Goal: Task Accomplishment & Management: Use online tool/utility

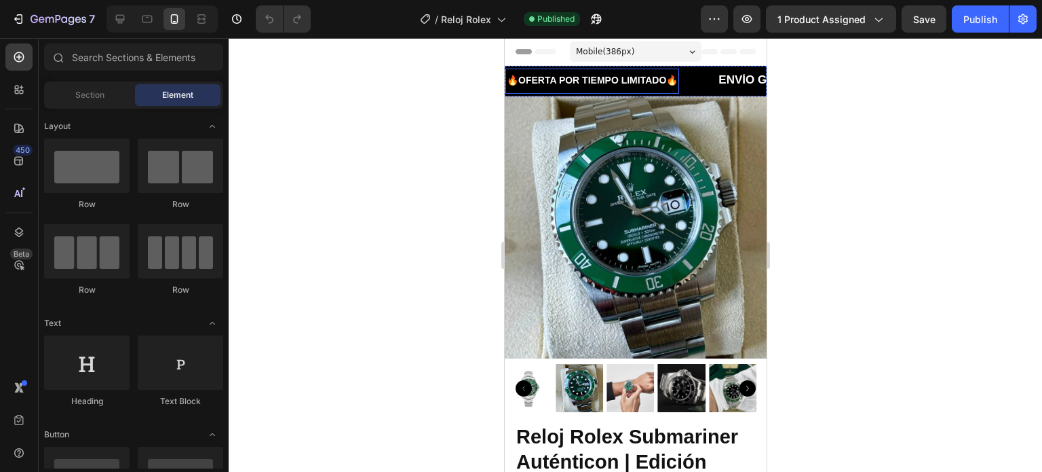
click at [664, 83] on span "🔥OFERTA POR TIEMPO LIMITADO🔥" at bounding box center [591, 80] width 171 height 11
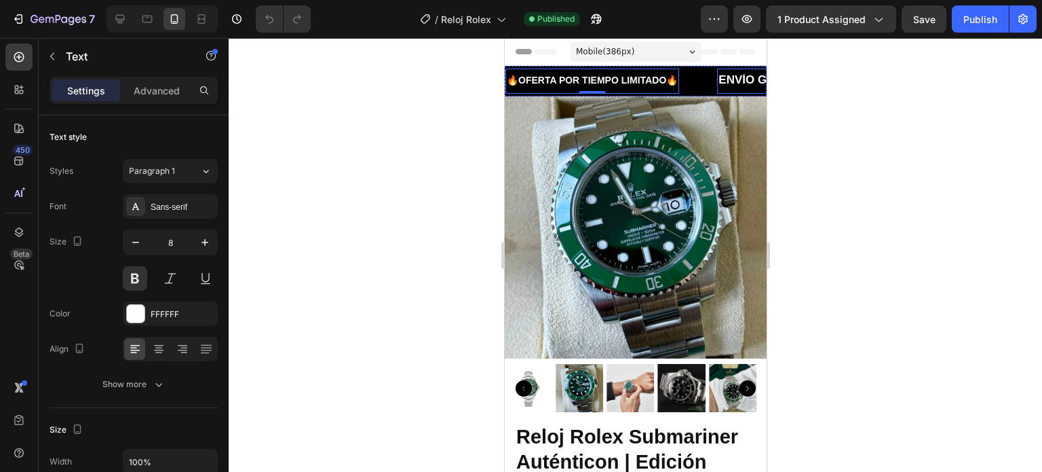
click at [725, 82] on strong "ENVÍO GRATIS" at bounding box center [759, 79] width 82 height 13
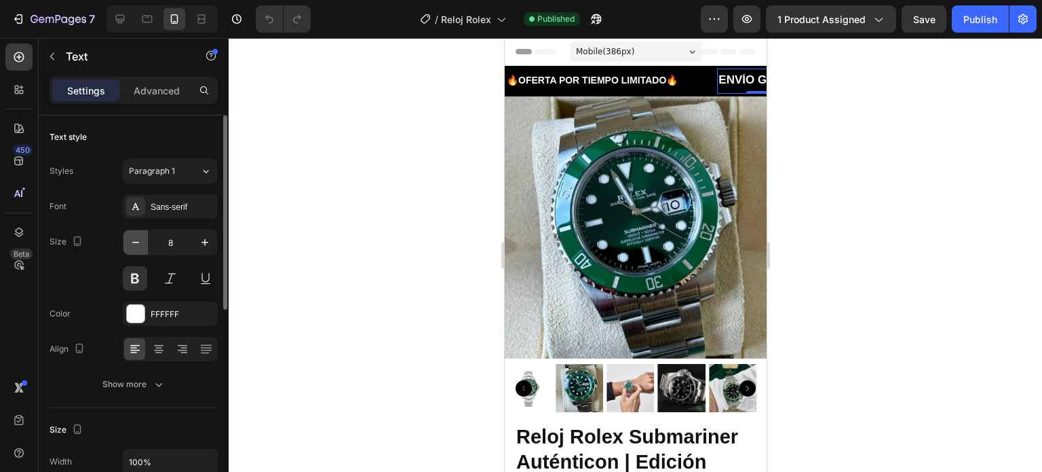
click at [138, 239] on icon "button" at bounding box center [136, 242] width 14 height 14
click at [206, 236] on icon "button" at bounding box center [205, 242] width 14 height 14
type input "8"
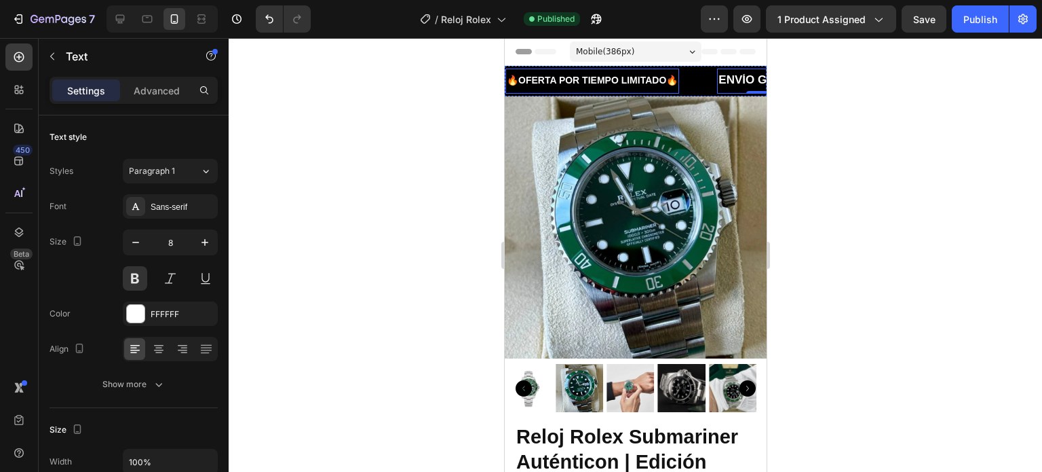
click at [671, 78] on span "🔥OFERTA POR TIEMPO LIMITADO🔥" at bounding box center [591, 80] width 171 height 11
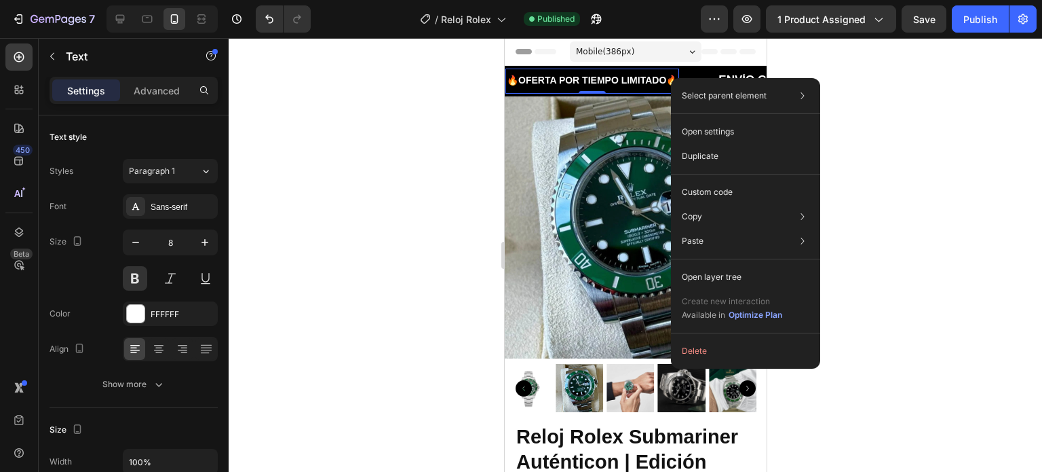
click at [649, 79] on span "🔥OFERTA POR TIEMPO LIMITADO🔥" at bounding box center [591, 80] width 171 height 11
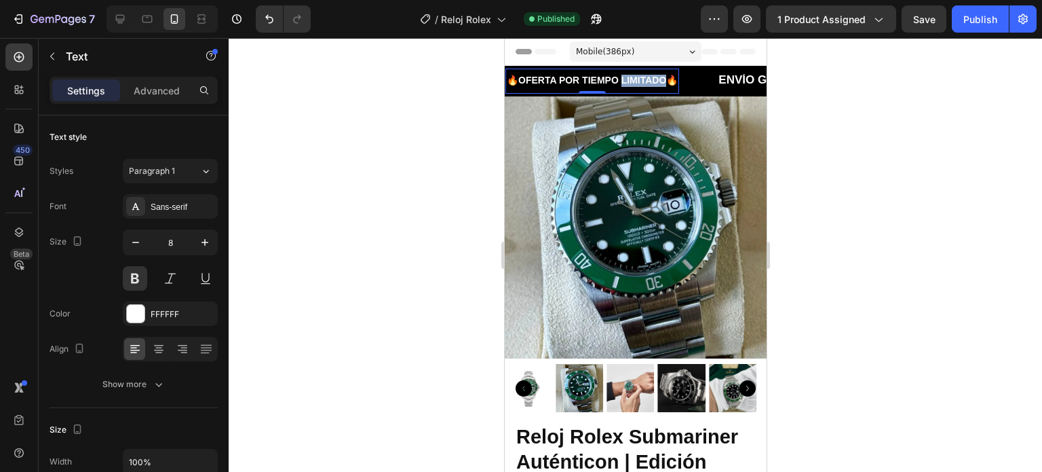
click at [649, 79] on span "🔥OFERTA POR TIEMPO LIMITADO🔥" at bounding box center [591, 80] width 171 height 11
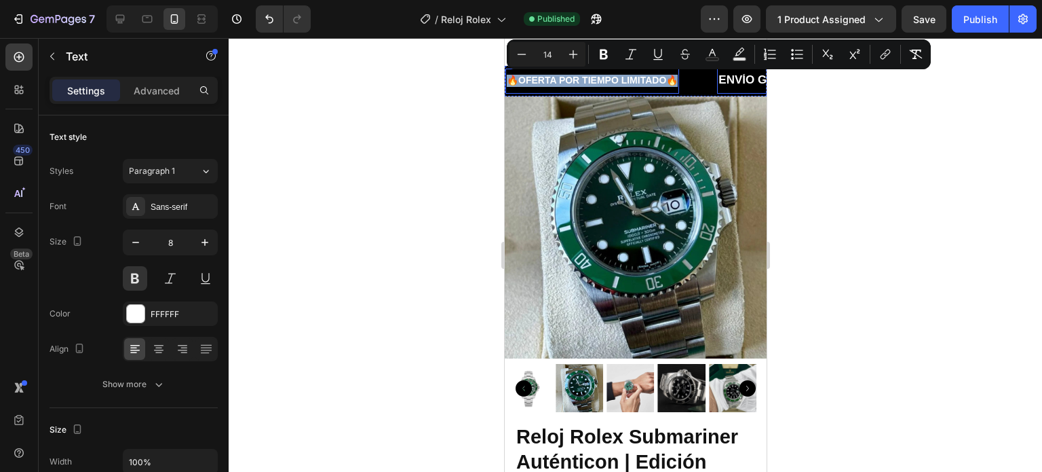
click at [734, 82] on strong "ENVÍO GRATIS" at bounding box center [759, 79] width 82 height 13
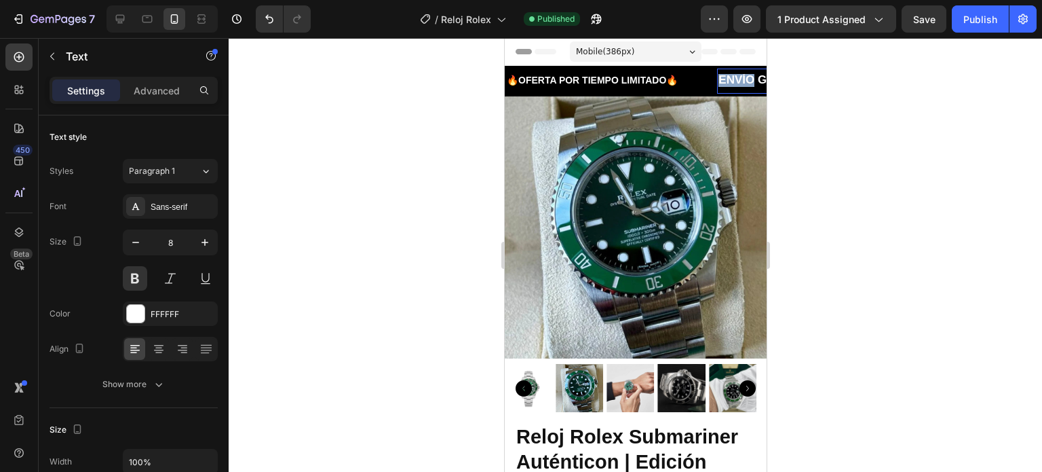
click at [734, 82] on strong "ENVÍO GRATIS" at bounding box center [759, 79] width 82 height 13
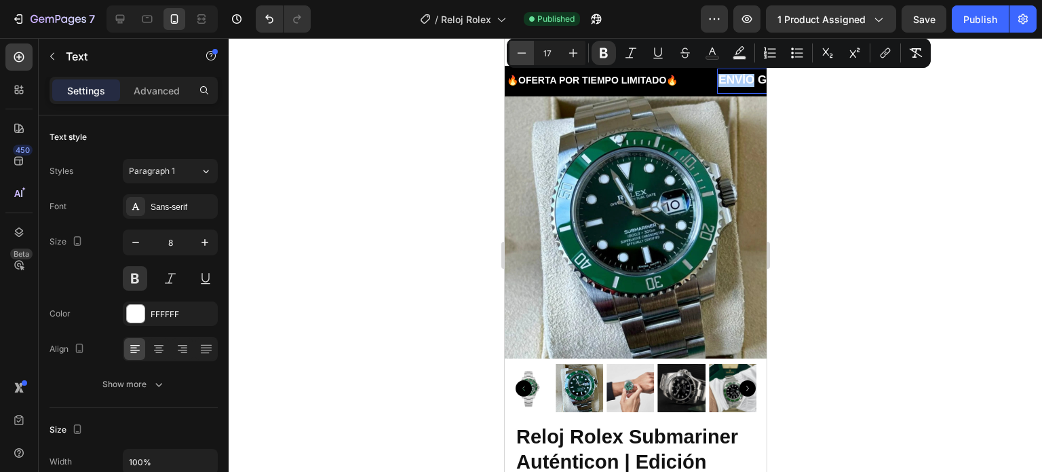
click at [522, 54] on icon "Editor contextual toolbar" at bounding box center [522, 53] width 14 height 14
type input "14"
click at [634, 109] on img at bounding box center [635, 227] width 262 height 262
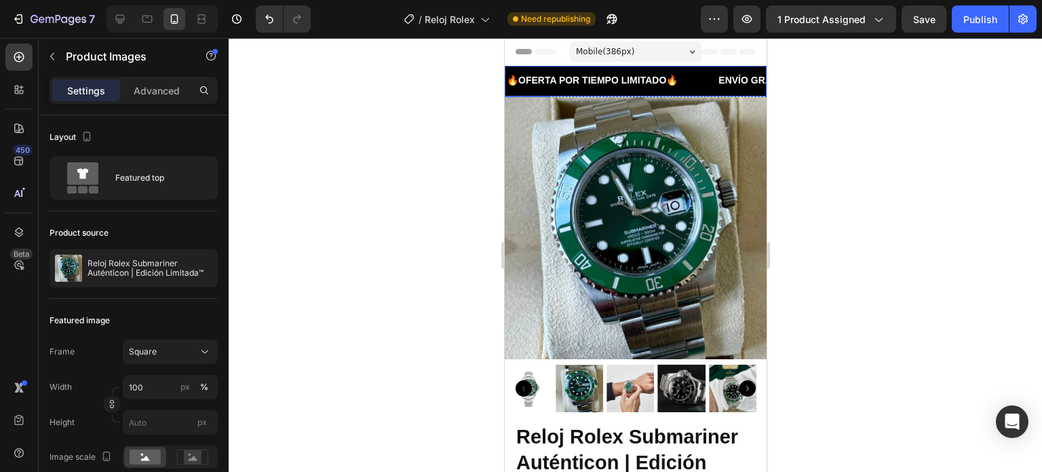
click at [688, 90] on div "🔥OFERTA POR TIEMPO LIMITADO🔥 Text" at bounding box center [611, 81] width 212 height 25
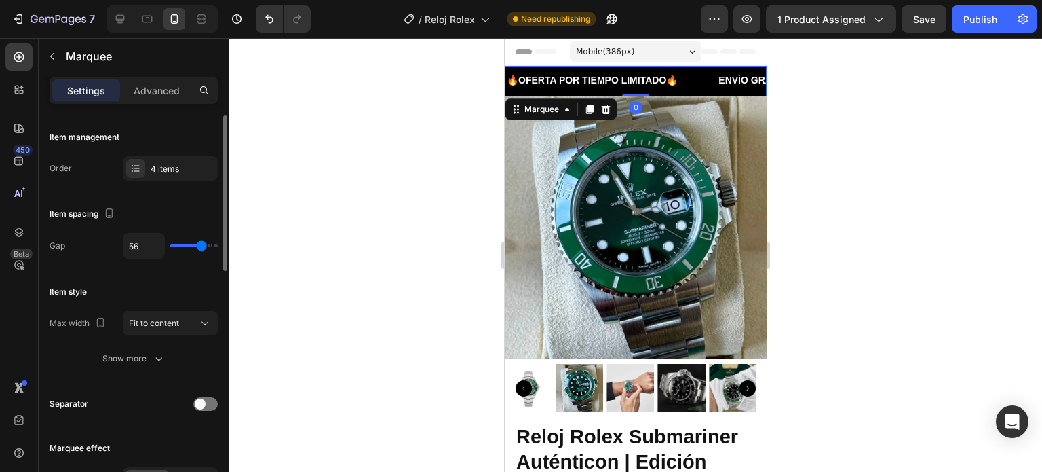
scroll to position [136, 0]
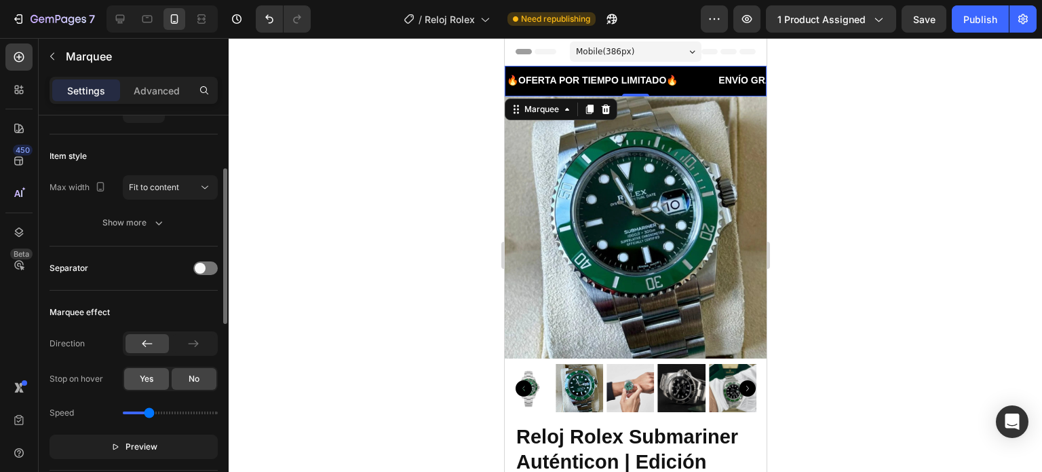
click at [153, 373] on span "Yes" at bounding box center [147, 379] width 14 height 12
click at [183, 371] on div "No" at bounding box center [194, 379] width 45 height 22
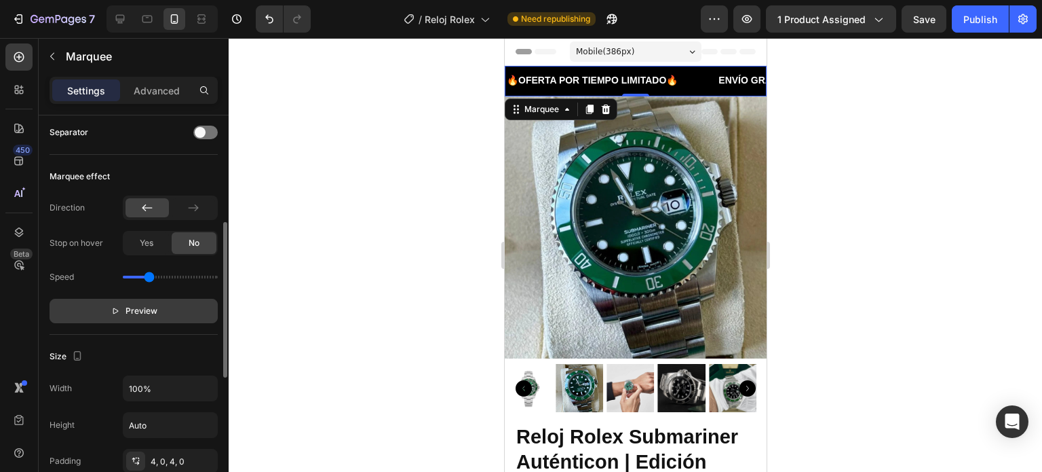
click at [172, 305] on button "Preview" at bounding box center [134, 311] width 168 height 24
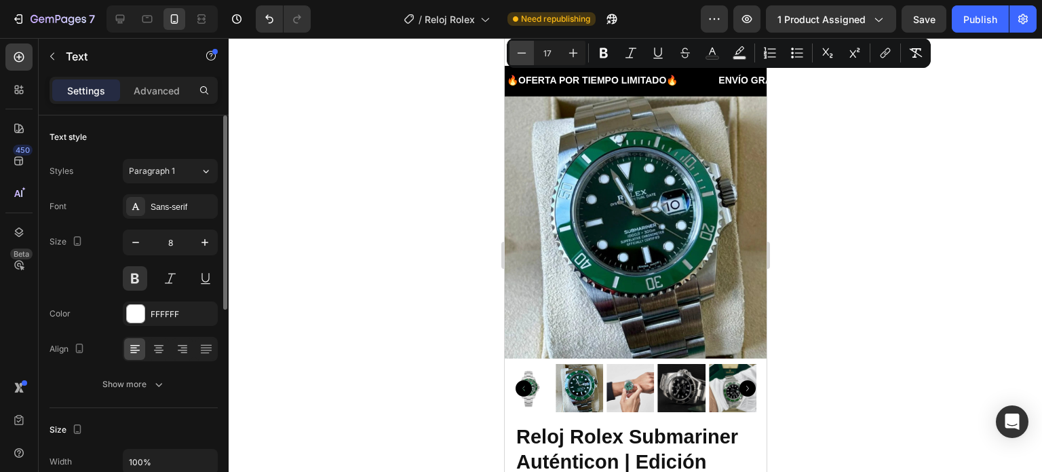
click at [525, 54] on icon "Editor contextual toolbar" at bounding box center [522, 53] width 14 height 14
click at [525, 55] on icon "Editor contextual toolbar" at bounding box center [522, 53] width 14 height 14
type input "14"
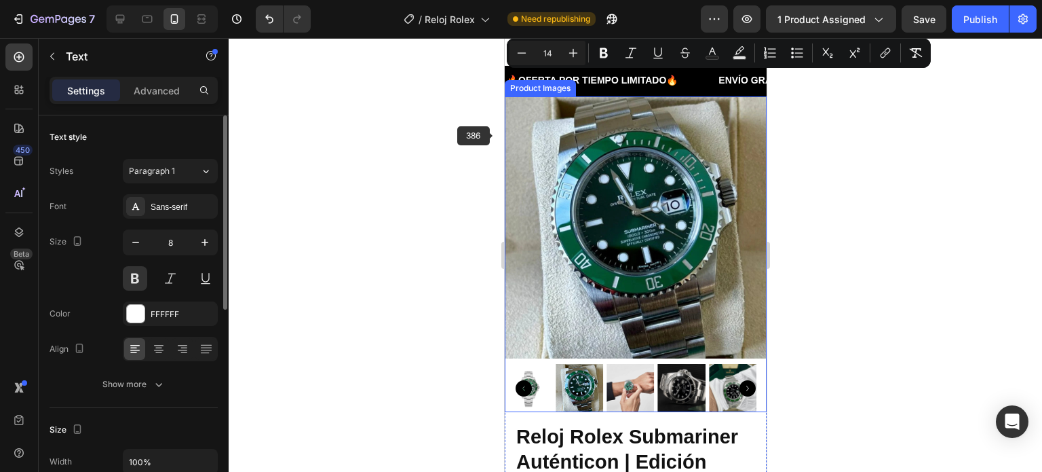
click at [442, 157] on div at bounding box center [636, 255] width 814 height 434
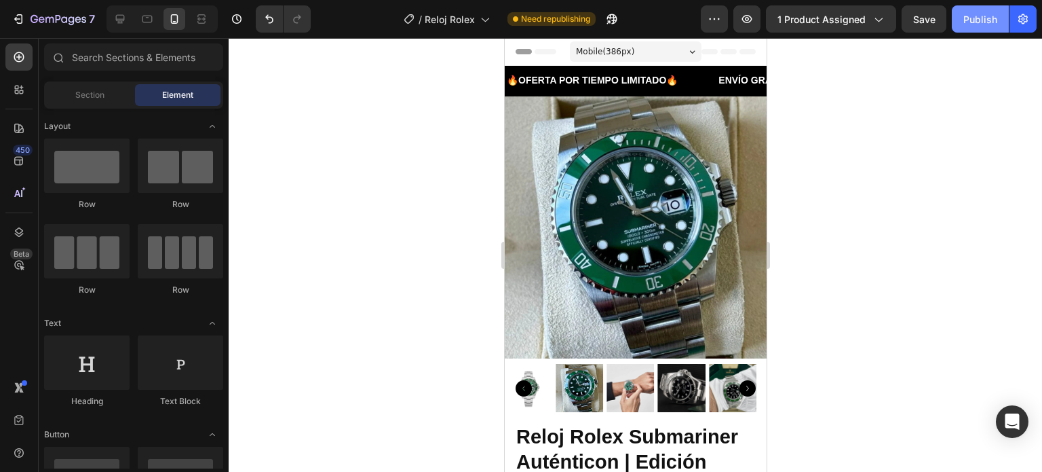
click at [981, 14] on div "Publish" at bounding box center [981, 19] width 34 height 14
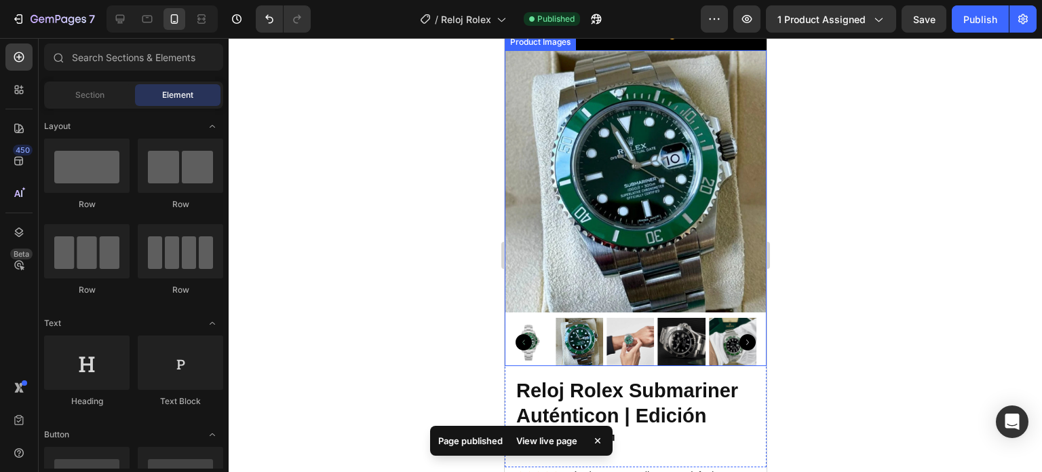
scroll to position [68, 0]
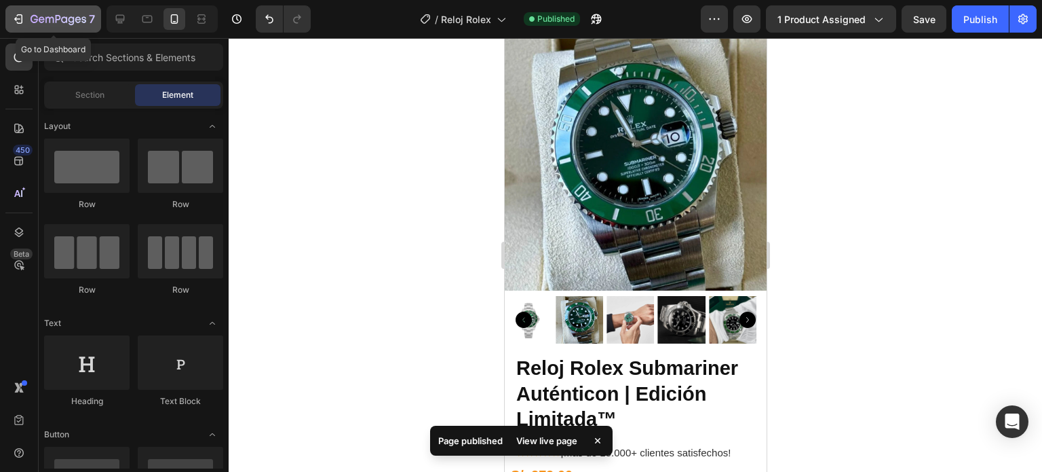
click at [55, 24] on icon "button" at bounding box center [59, 20] width 56 height 12
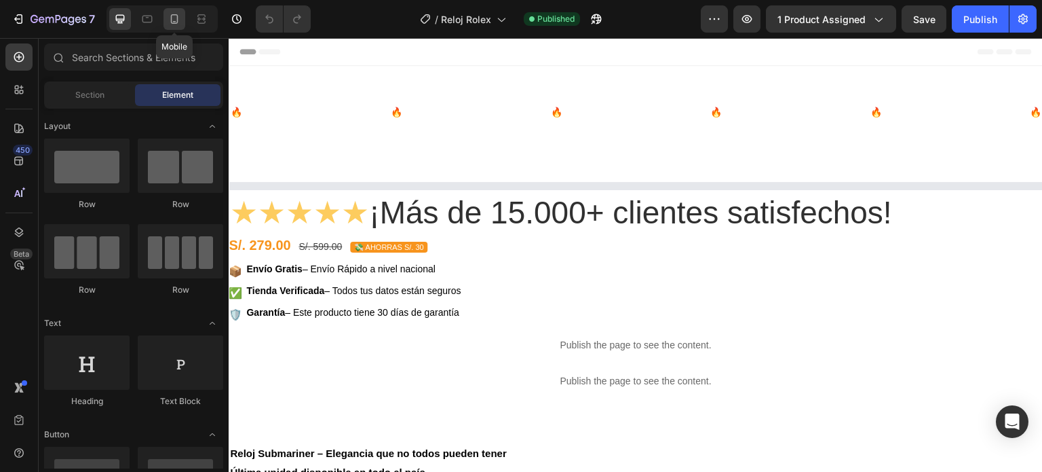
click at [176, 17] on icon at bounding box center [175, 19] width 14 height 14
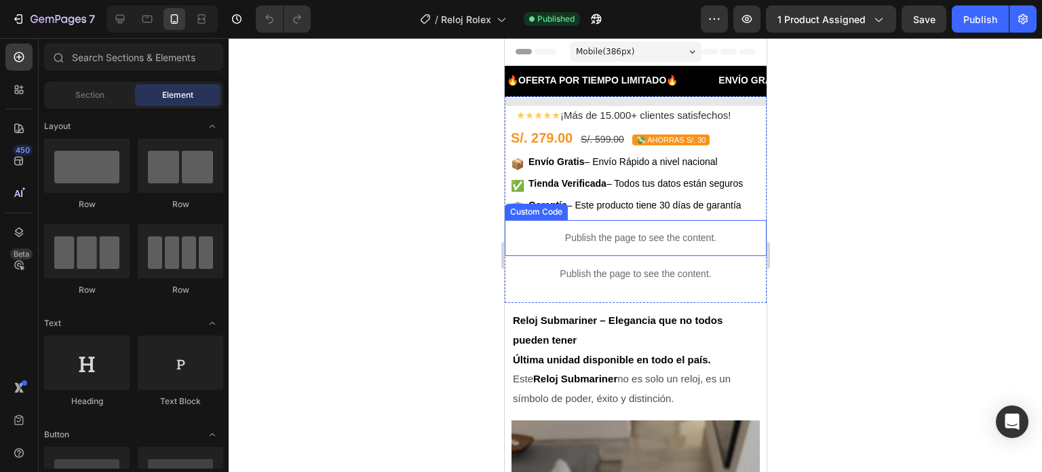
click at [630, 231] on p "Publish the page to see the content." at bounding box center [640, 238] width 252 height 14
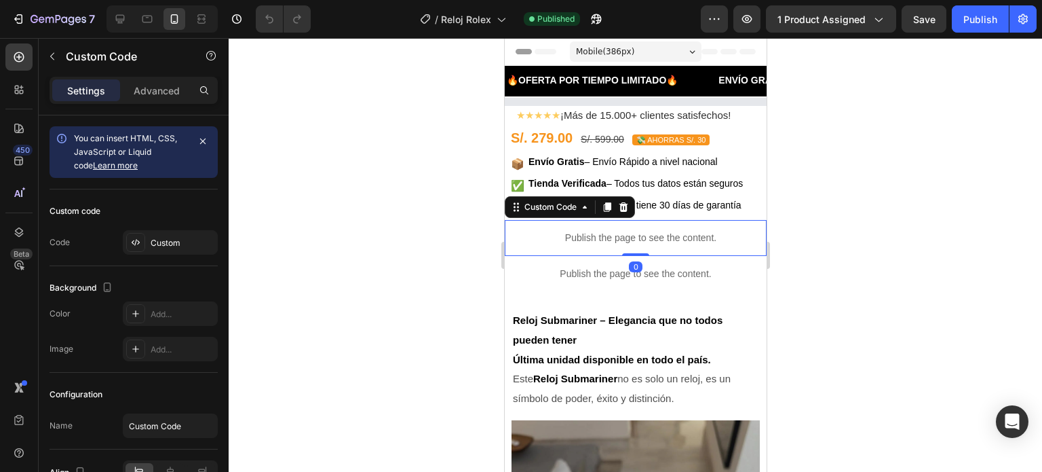
click at [630, 231] on p "Publish the page to see the content." at bounding box center [640, 238] width 252 height 14
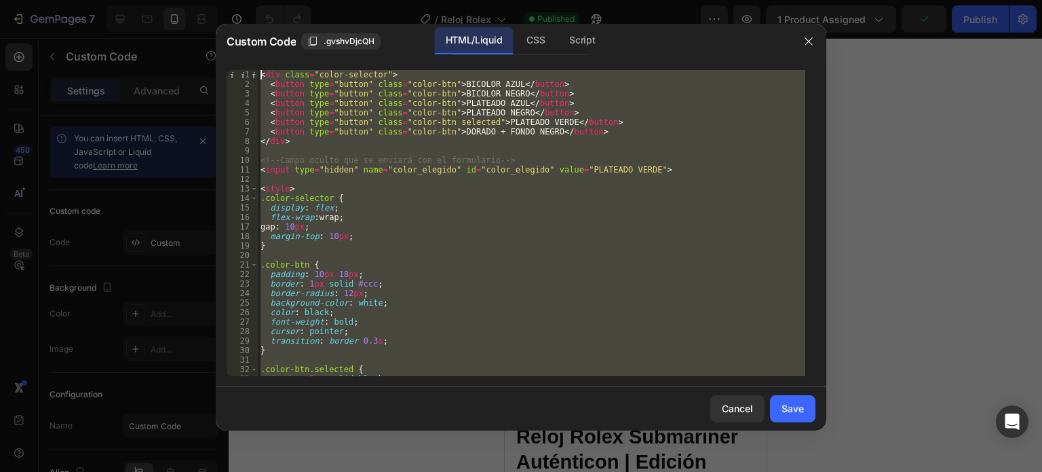
drag, startPoint x: 335, startPoint y: 371, endPoint x: 251, endPoint y: 48, distance: 334.5
click at [251, 48] on div "Custom Code .gvshvDjcQH HTML/Liquid CSS Script 1 2 3 4 5 6 7 8 9 10 11 12 13 14…" at bounding box center [521, 227] width 611 height 407
type textarea "<div class="color-selector"> <button type="button" class="color-btn">BICOLOR AZ…"
paste textarea
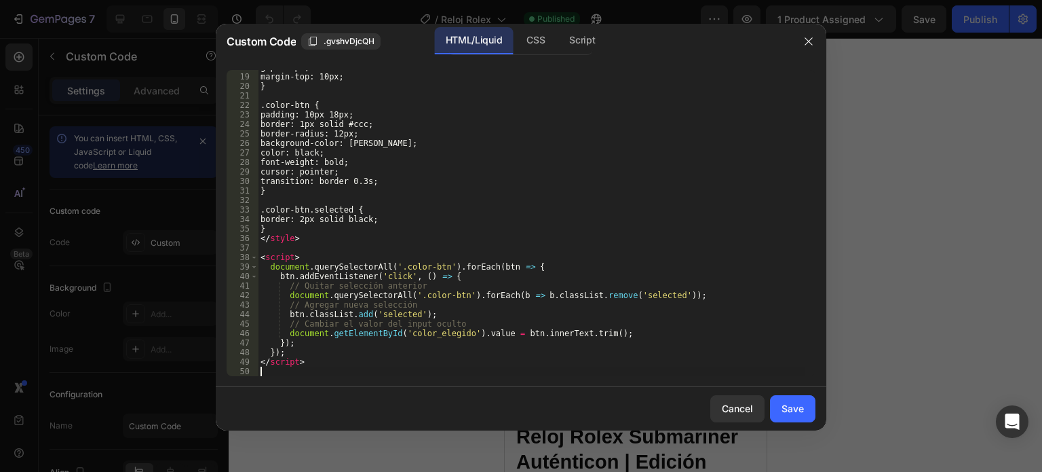
scroll to position [168, 0]
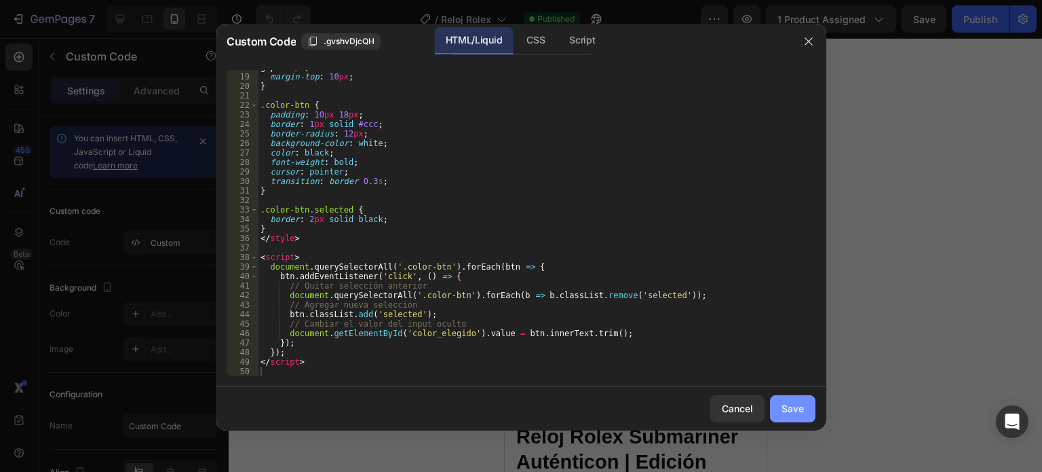
click at [804, 407] on div "Save" at bounding box center [793, 408] width 22 height 14
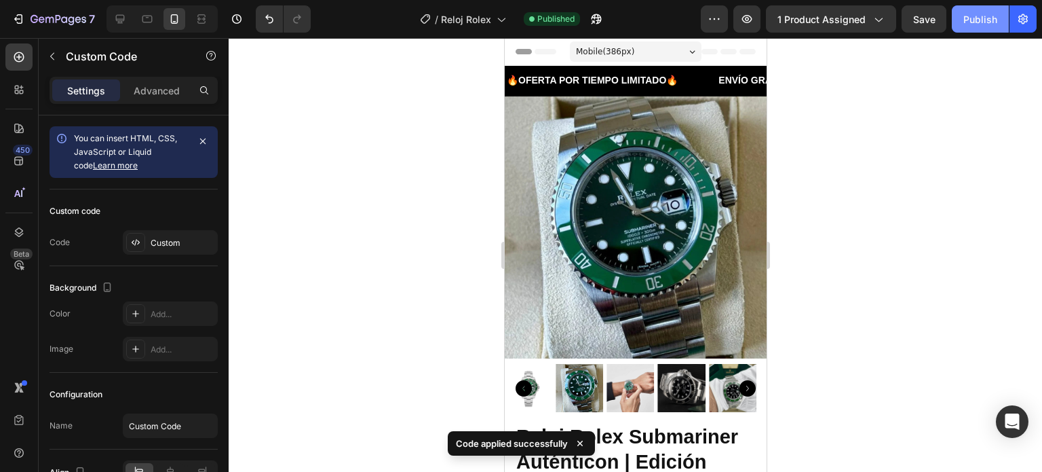
click at [977, 18] on div "Publish" at bounding box center [981, 19] width 34 height 14
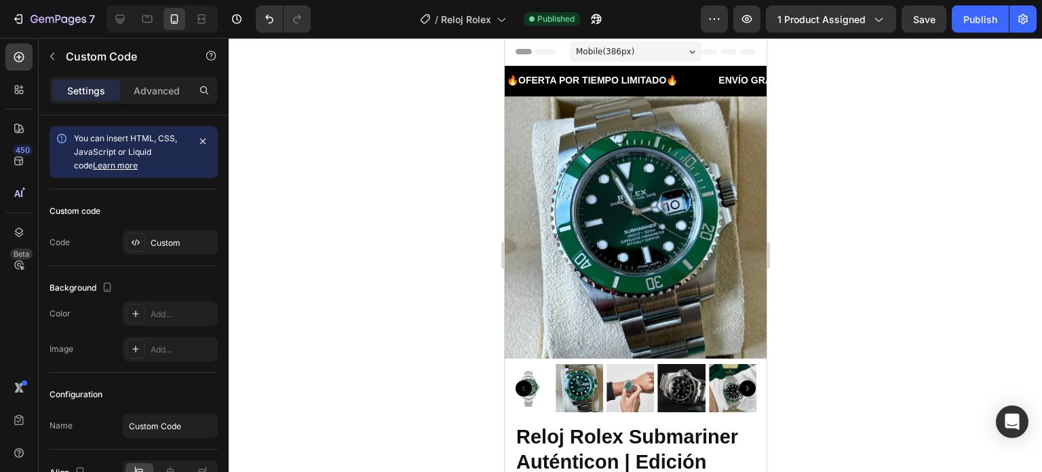
click at [0, 15] on div "7" at bounding box center [50, 18] width 101 height 27
click at [16, 20] on icon "button" at bounding box center [19, 19] width 14 height 14
